Goal: Navigation & Orientation: Find specific page/section

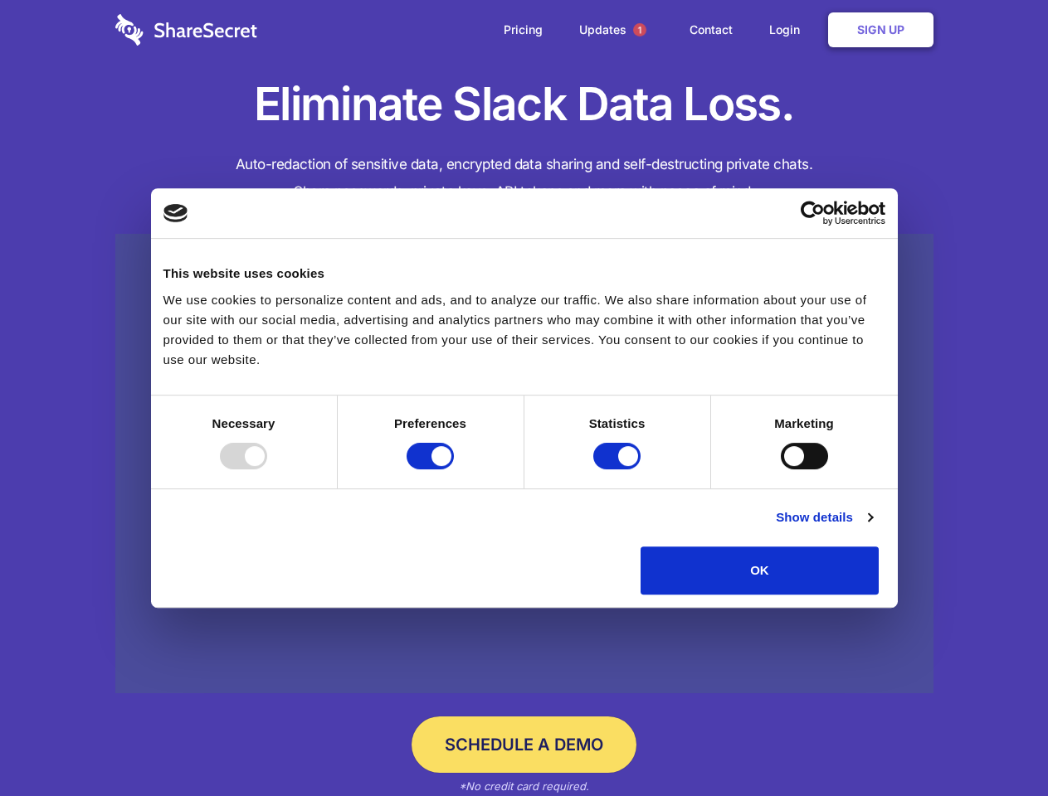
click at [267, 470] on div at bounding box center [243, 456] width 47 height 27
click at [454, 470] on input "Preferences" at bounding box center [430, 456] width 47 height 27
checkbox input "false"
click at [619, 470] on input "Statistics" at bounding box center [616, 456] width 47 height 27
checkbox input "false"
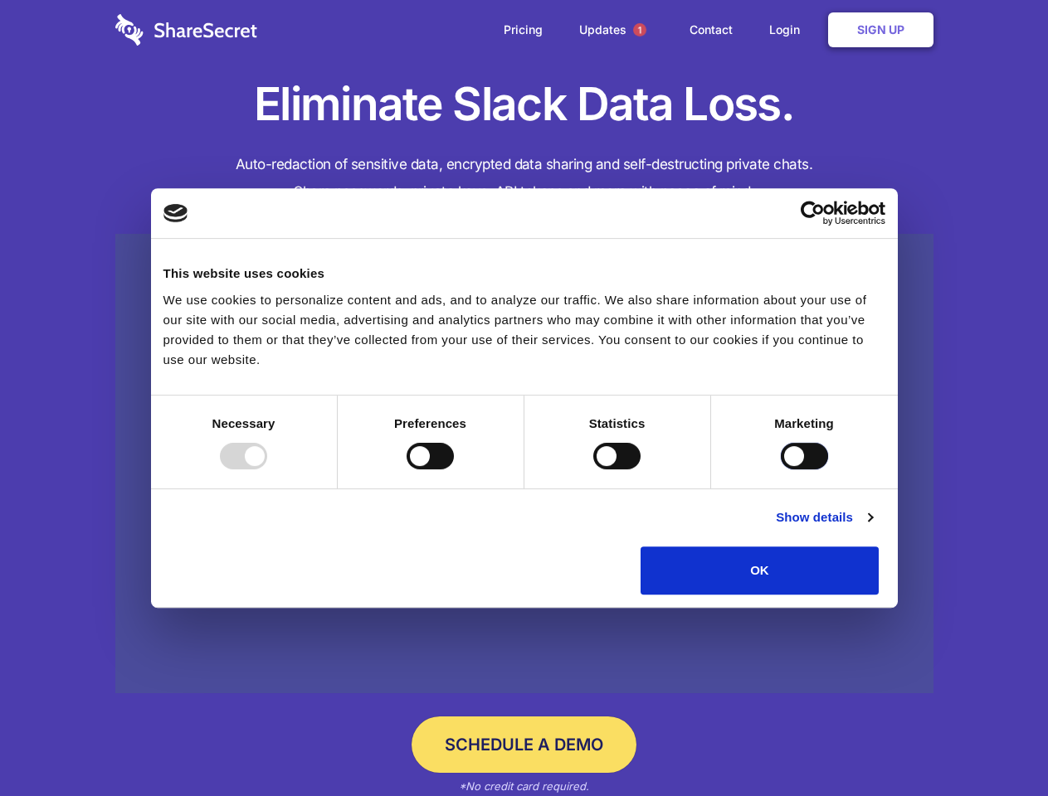
click at [781, 470] on input "Marketing" at bounding box center [804, 456] width 47 height 27
checkbox input "true"
click at [872, 528] on link "Show details" at bounding box center [824, 518] width 96 height 20
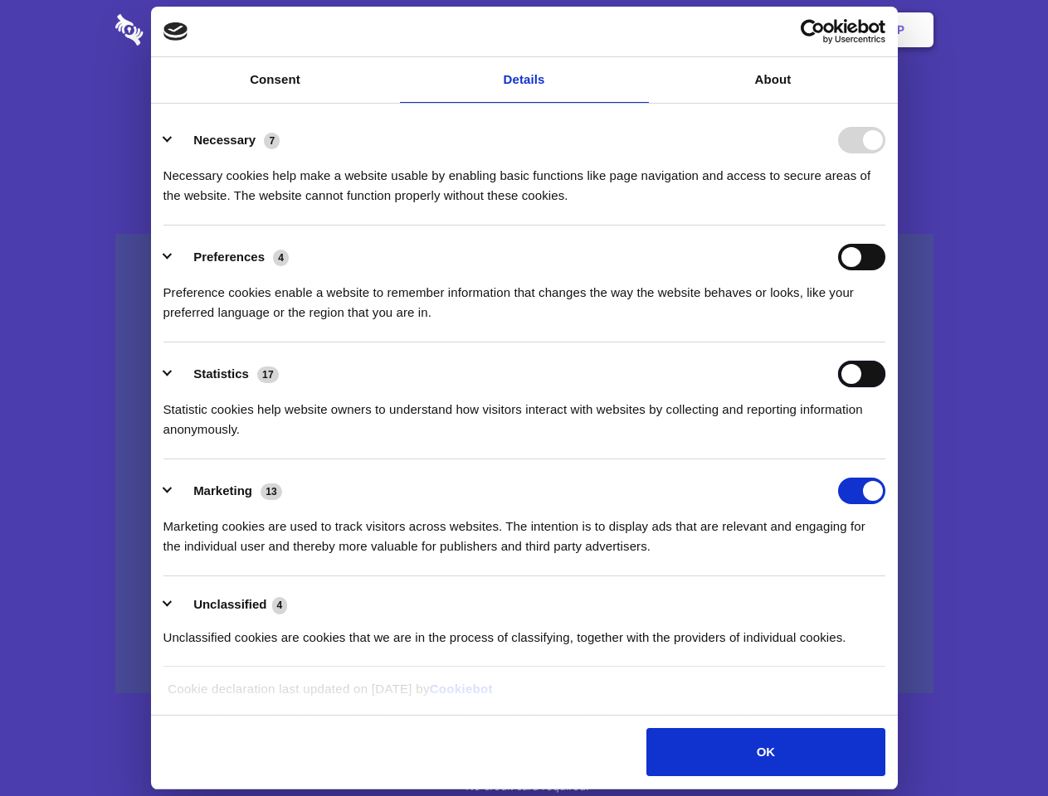
click at [885, 440] on div "Statistics 17 Statistic cookies help website owners to understand how visitors …" at bounding box center [524, 400] width 722 height 79
click at [639, 30] on span "1" at bounding box center [639, 29] width 13 height 13
